Goal: Task Accomplishment & Management: Manage account settings

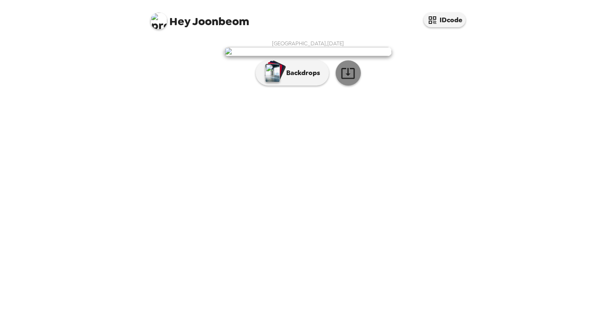
click at [349, 80] on icon "button" at bounding box center [347, 73] width 15 height 15
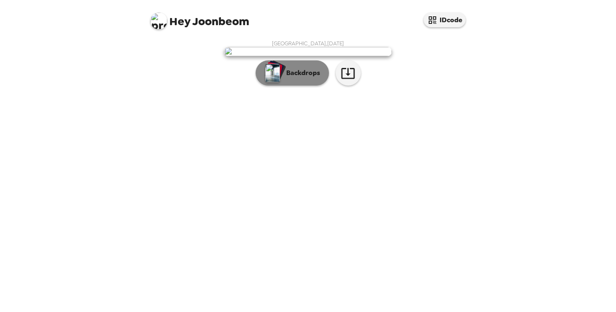
click at [264, 83] on div "button" at bounding box center [272, 72] width 17 height 21
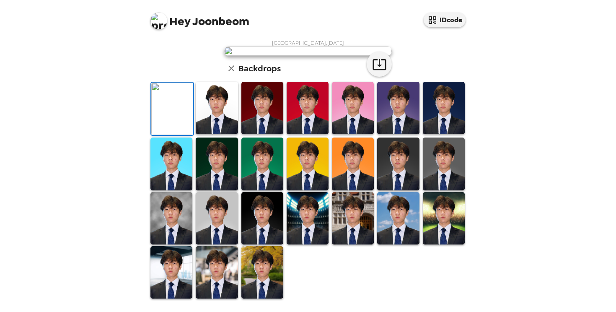
scroll to position [201, 0]
click at [391, 163] on img at bounding box center [398, 163] width 42 height 52
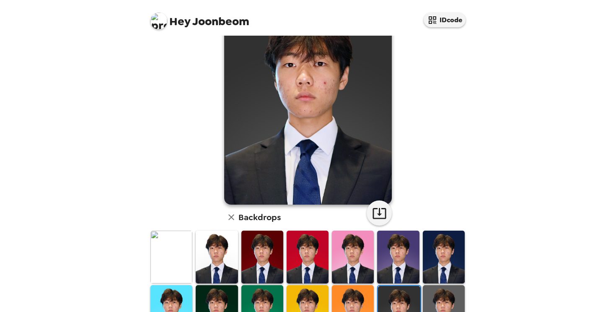
scroll to position [54, 0]
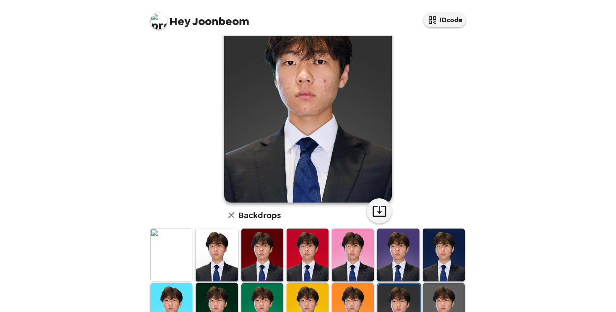
click at [179, 247] on img at bounding box center [171, 254] width 42 height 52
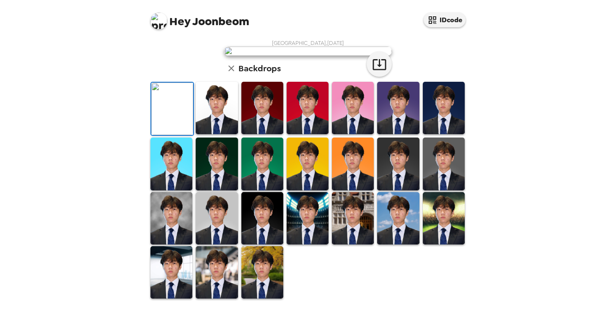
scroll to position [0, 0]
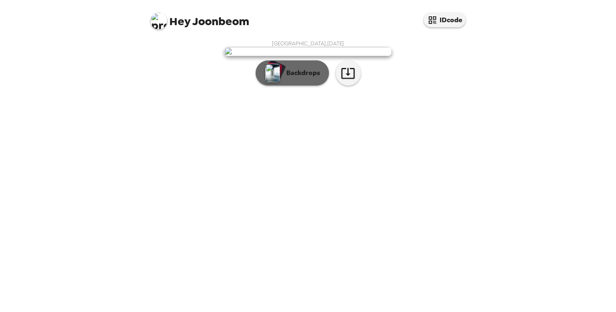
click at [284, 85] on button "Backdrops" at bounding box center [291, 72] width 73 height 25
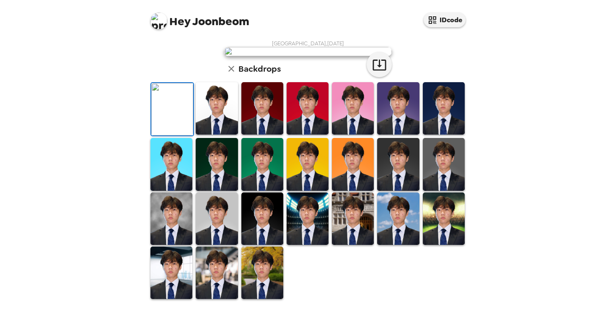
click at [339, 56] on img at bounding box center [308, 51] width 168 height 9
click at [444, 21] on button "IDcode" at bounding box center [444, 20] width 42 height 15
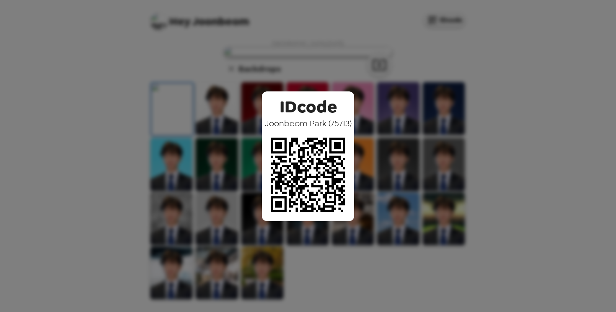
click at [398, 72] on div "IDcode Joonbeom Park ( 75713 )" at bounding box center [308, 156] width 616 height 312
